Goal: Find specific page/section: Find specific page/section

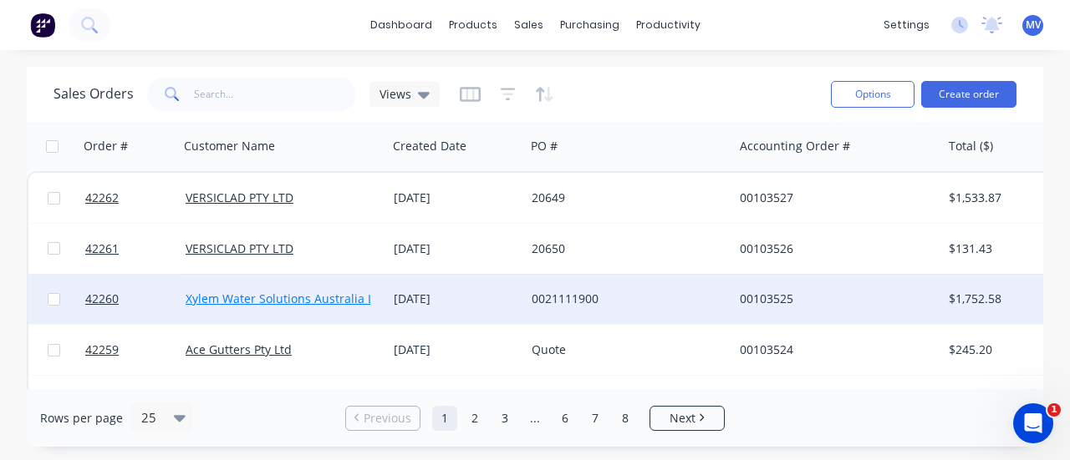
click at [321, 298] on link "Xylem Water Solutions Australia Ltd" at bounding box center [286, 299] width 200 height 16
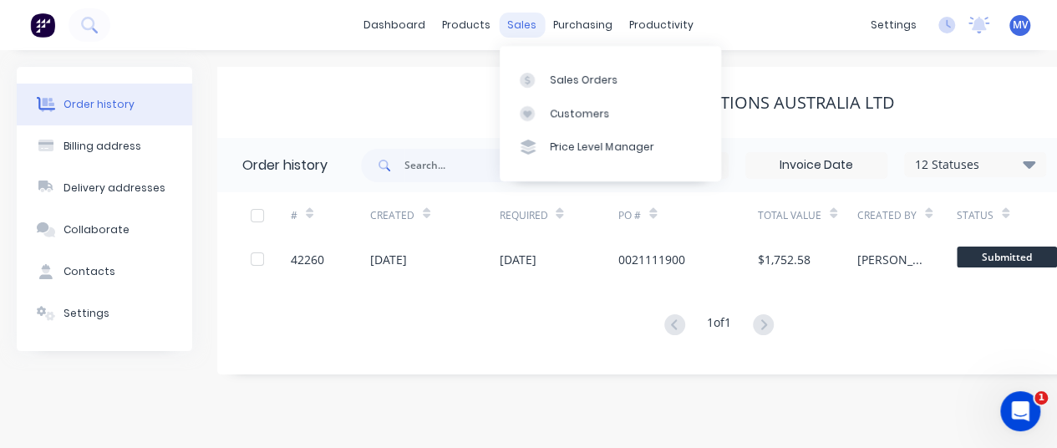
click at [510, 23] on div "sales" at bounding box center [522, 25] width 46 height 25
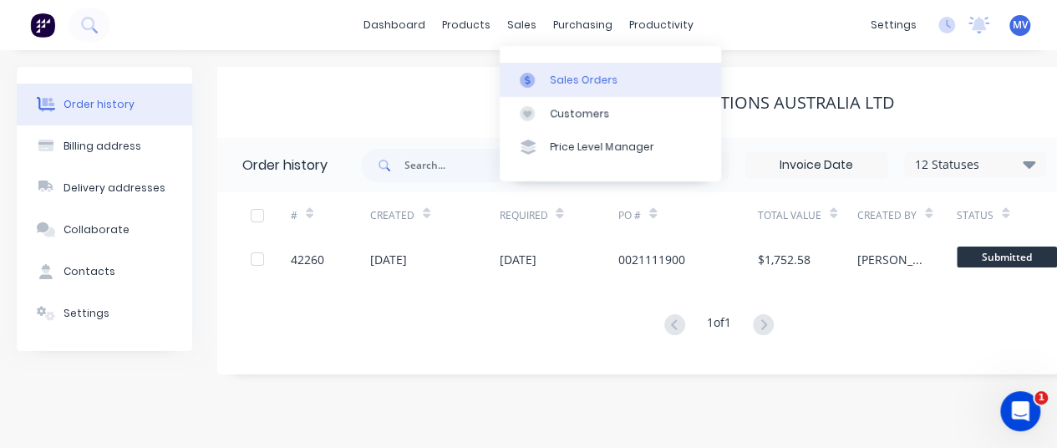
click at [555, 69] on link "Sales Orders" at bounding box center [610, 79] width 221 height 33
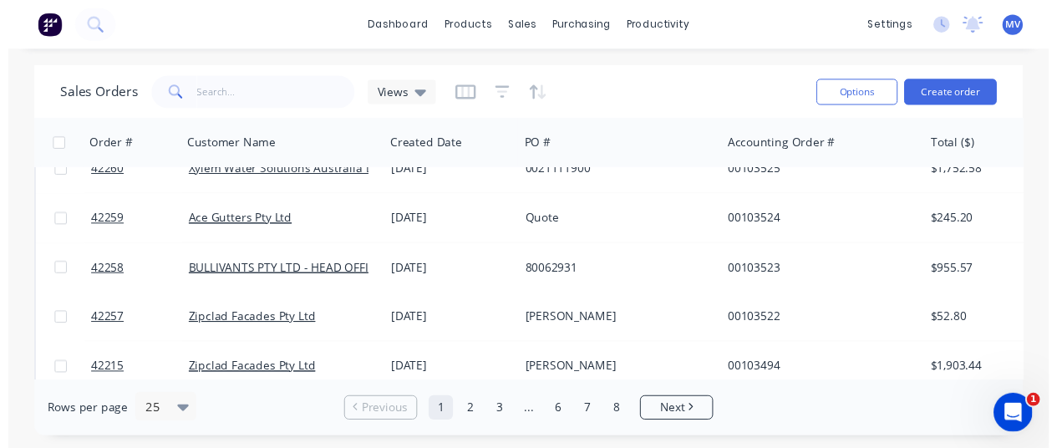
scroll to position [167, 0]
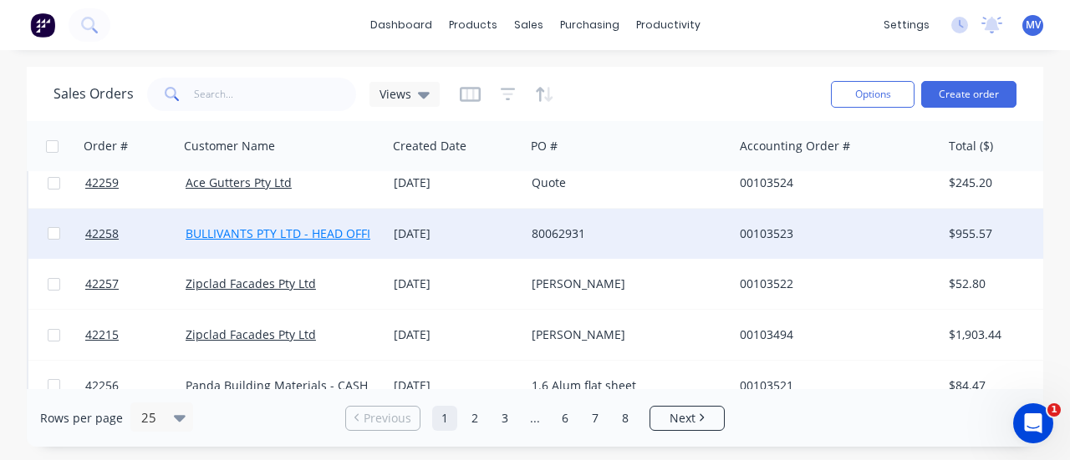
click at [318, 227] on link "BULLIVANTS PTY LTD - HEAD OFFICE" at bounding box center [285, 234] width 199 height 16
